Goal: Transaction & Acquisition: Obtain resource

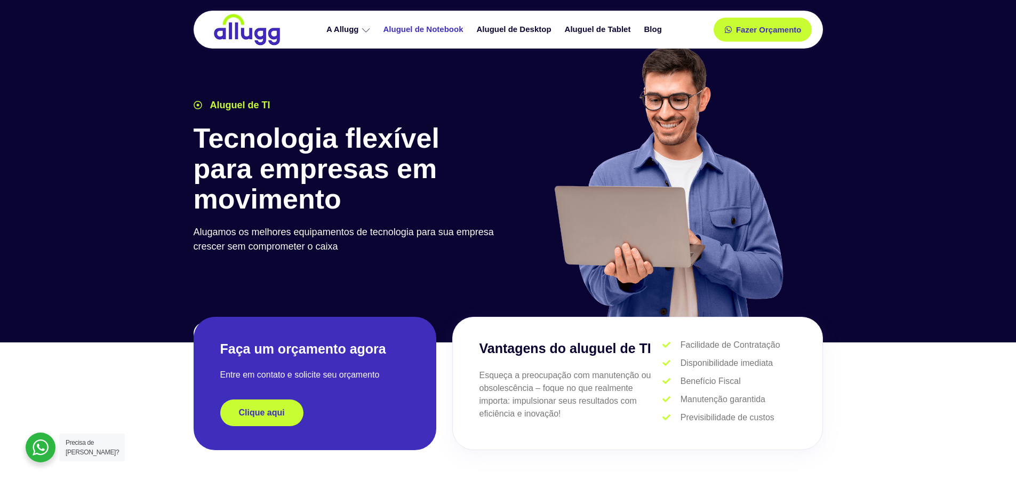
click at [423, 32] on link "Aluguel de Notebook" at bounding box center [424, 29] width 93 height 19
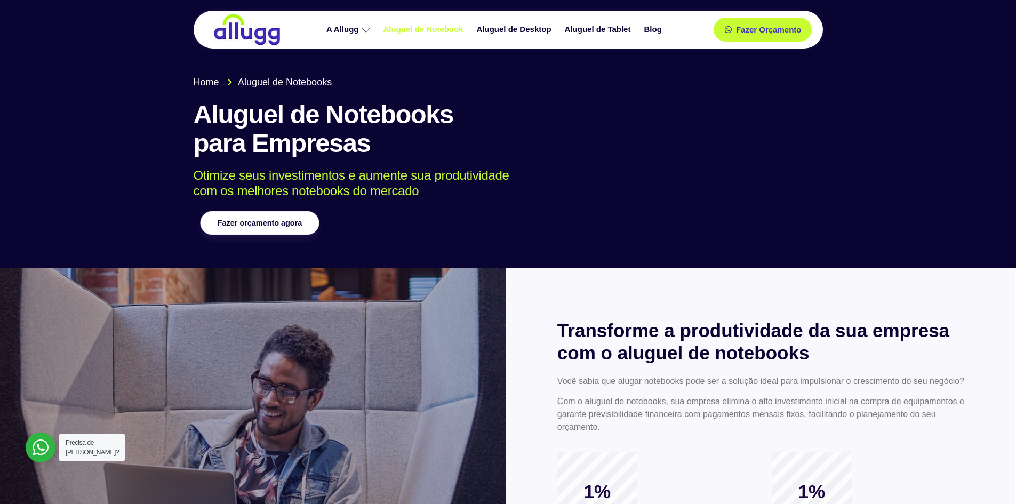
click at [295, 229] on link "Fazer orçamento agora" at bounding box center [259, 223] width 119 height 24
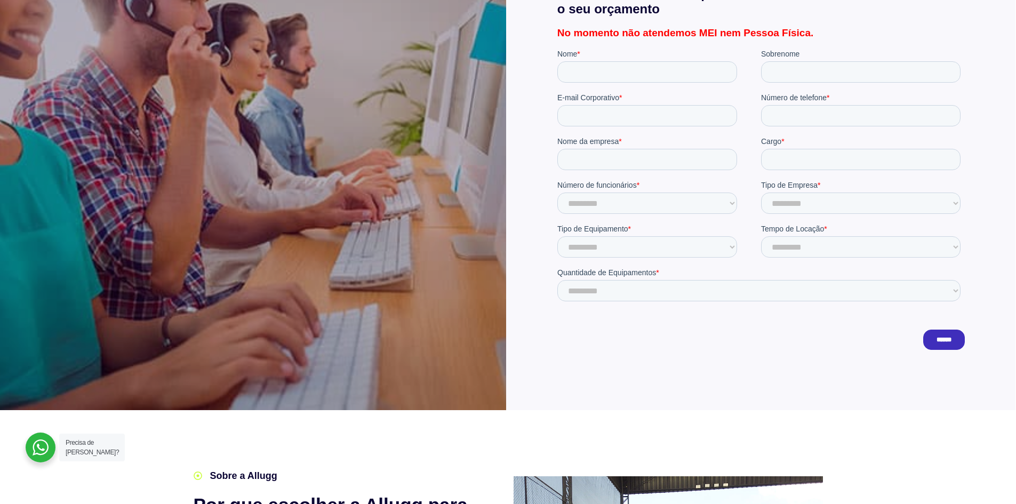
scroll to position [587, 0]
